Goal: Find specific page/section

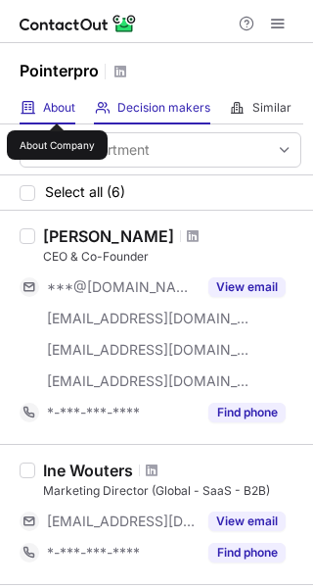
click at [57, 106] on span "About" at bounding box center [59, 108] width 32 height 16
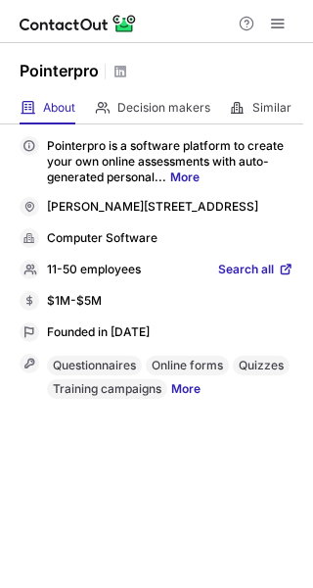
click at [241, 279] on span "Search all" at bounding box center [246, 270] width 56 height 18
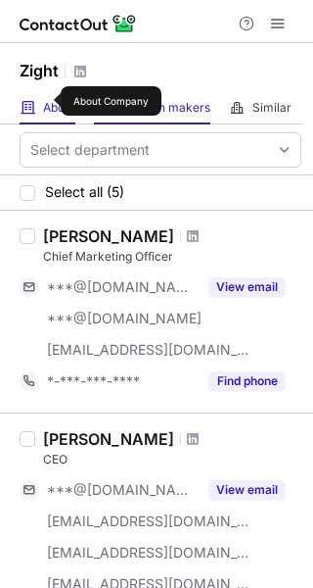
click at [48, 101] on span "About" at bounding box center [59, 108] width 32 height 16
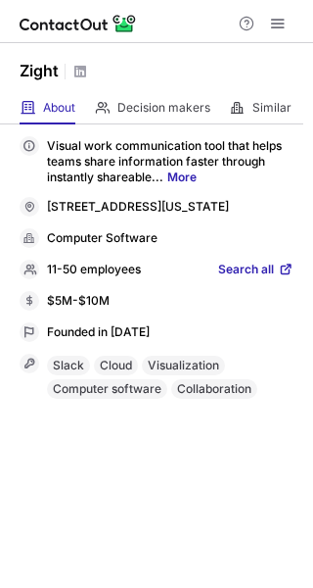
click at [227, 279] on span "Search all" at bounding box center [246, 270] width 56 height 18
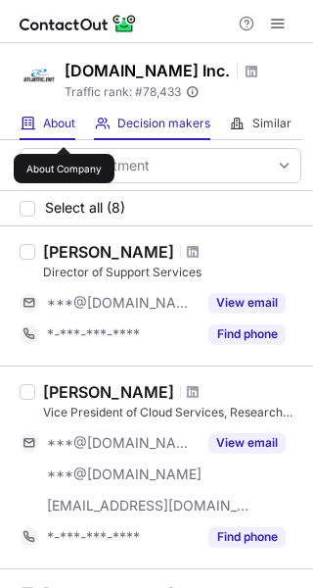
click at [64, 129] on span "About" at bounding box center [59, 124] width 32 height 16
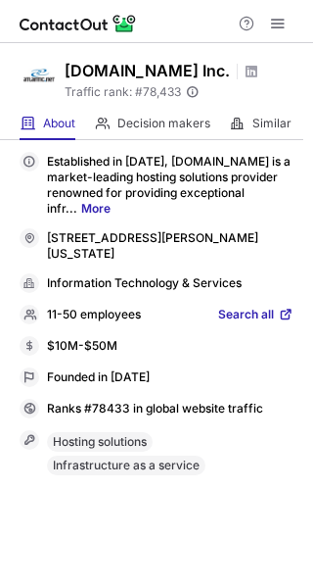
click at [248, 314] on span "Search all" at bounding box center [246, 316] width 56 height 18
